Goal: Navigation & Orientation: Find specific page/section

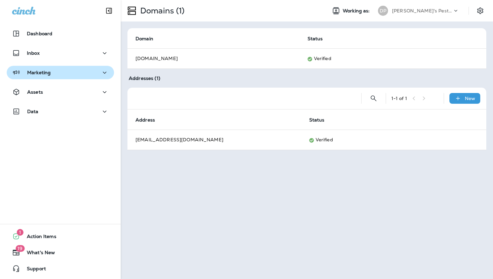
click at [69, 76] on div "Marketing" at bounding box center [60, 72] width 97 height 8
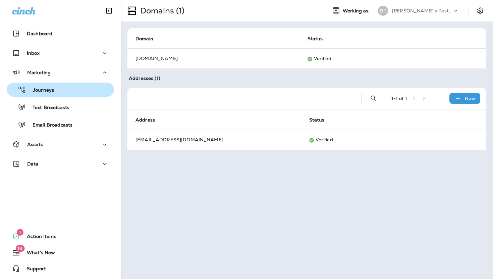
click at [68, 87] on div "Journeys" at bounding box center [60, 90] width 102 height 10
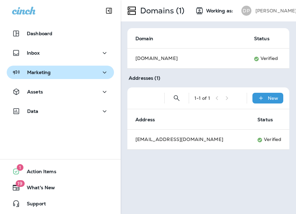
click at [83, 70] on div "Marketing" at bounding box center [60, 72] width 97 height 8
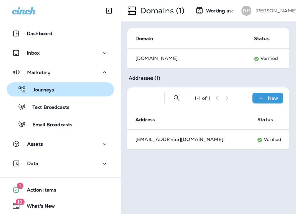
click at [86, 91] on div "Journeys" at bounding box center [60, 90] width 102 height 10
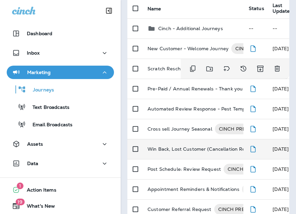
scroll to position [81, 0]
